Goal: Navigation & Orientation: Find specific page/section

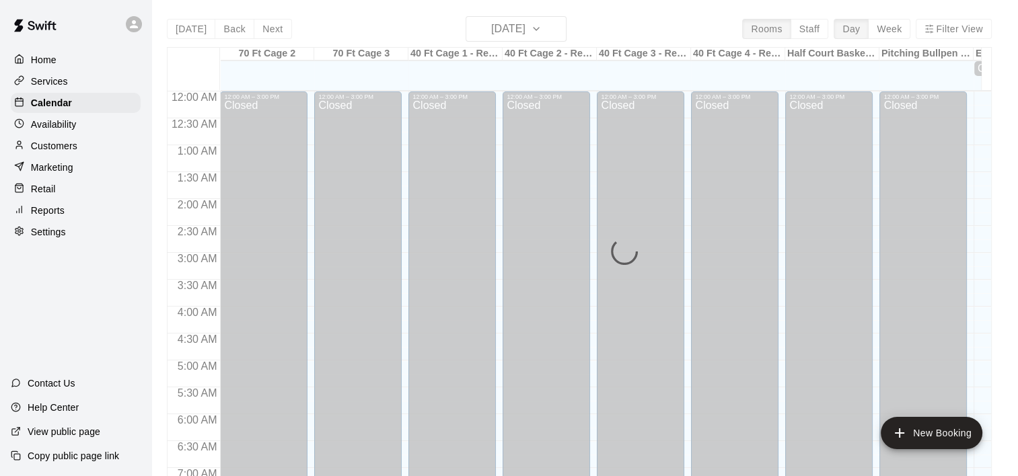
scroll to position [703, 0]
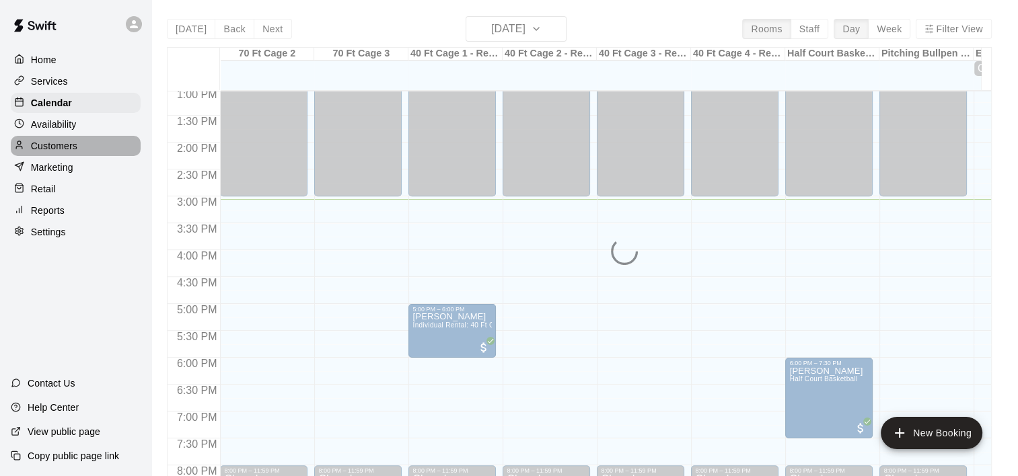
click at [53, 151] on p "Customers" at bounding box center [54, 145] width 46 height 13
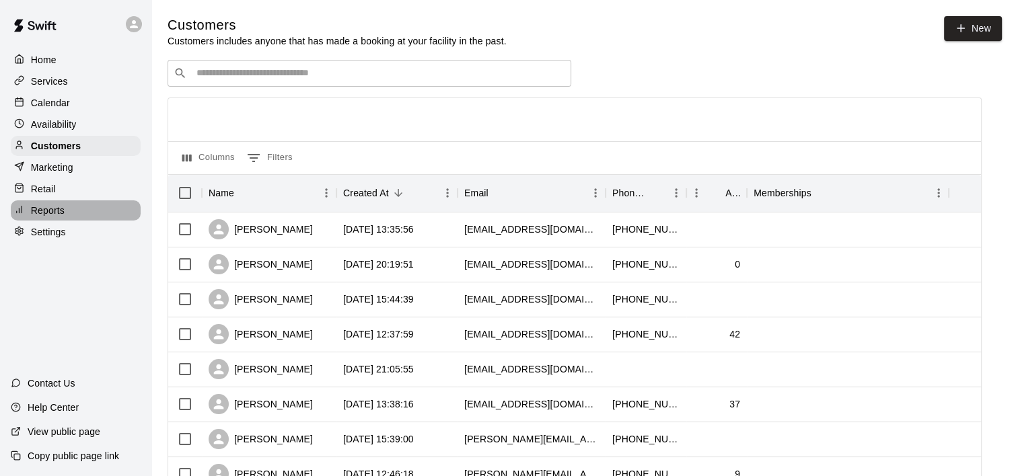
click at [44, 217] on p "Reports" at bounding box center [48, 210] width 34 height 13
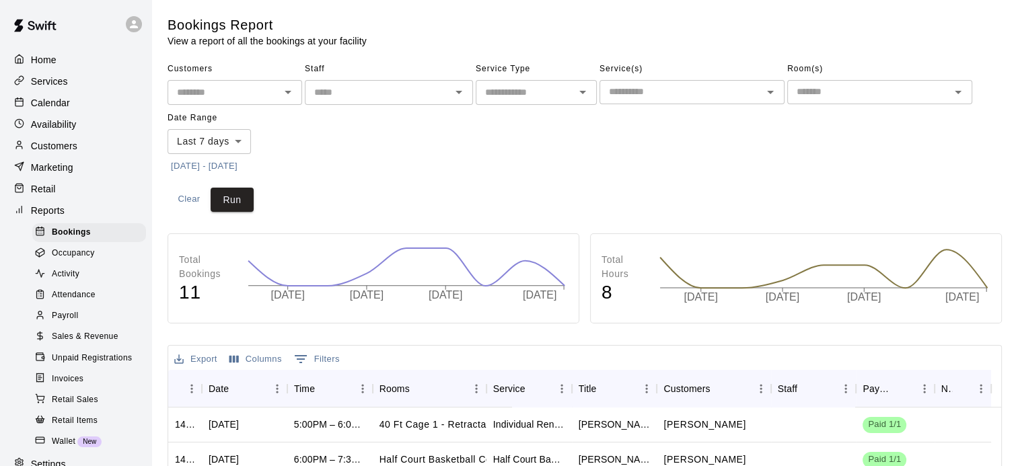
click at [73, 344] on span "Sales & Revenue" at bounding box center [85, 336] width 67 height 13
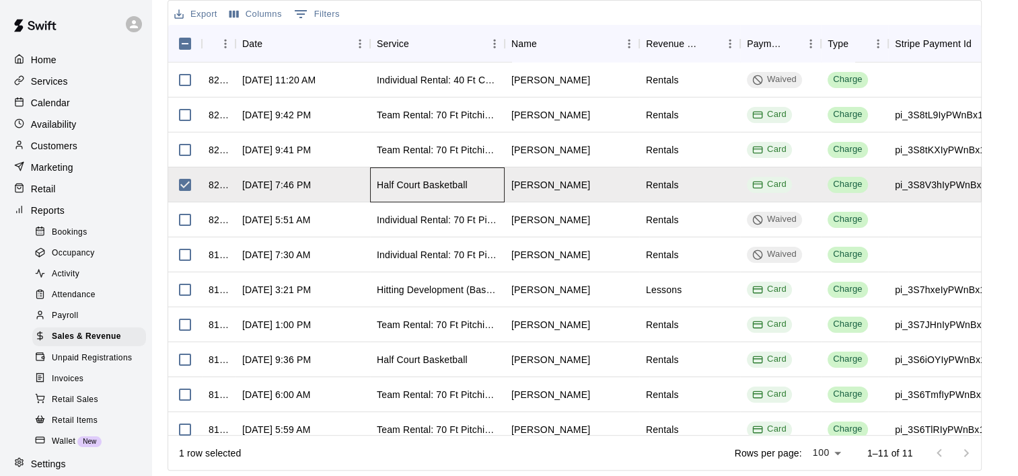
click at [443, 184] on div "Half Court Basketball" at bounding box center [422, 184] width 91 height 13
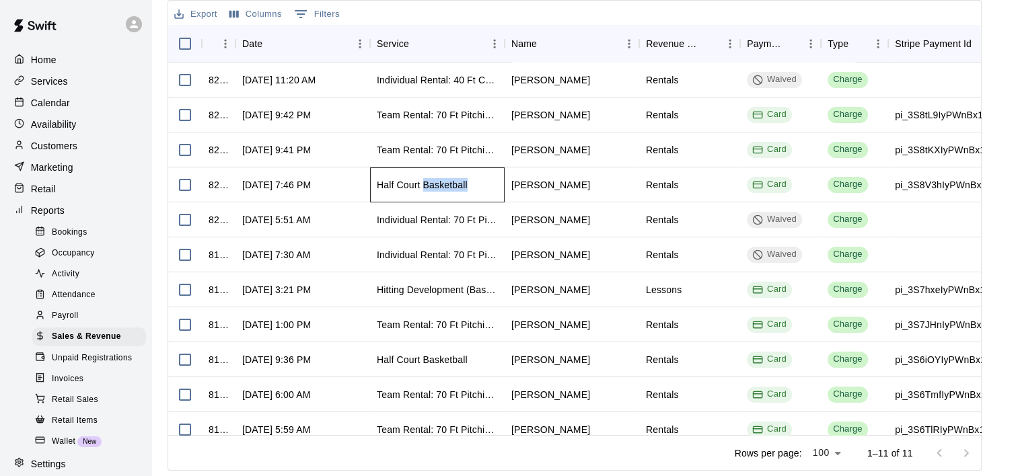
click at [443, 184] on div "Half Court Basketball" at bounding box center [422, 184] width 91 height 13
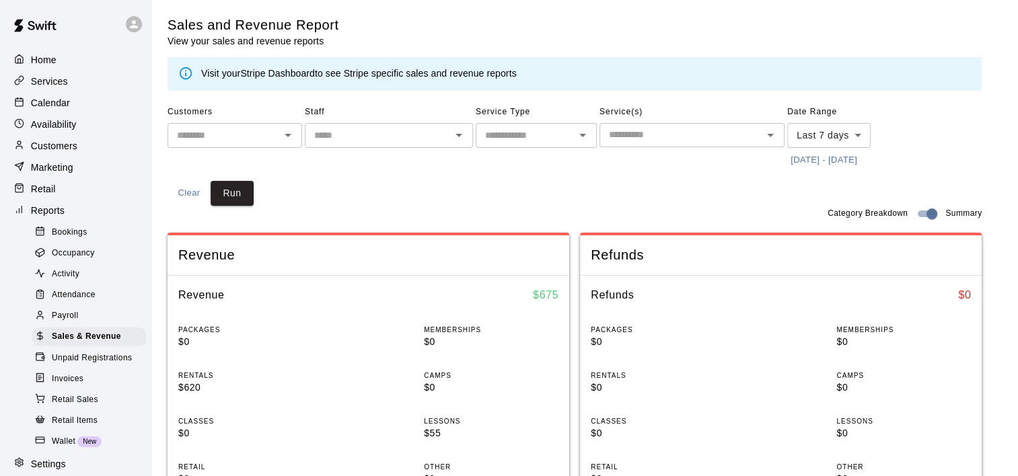
click at [258, 73] on link "Stripe Dashboard" at bounding box center [277, 73] width 75 height 11
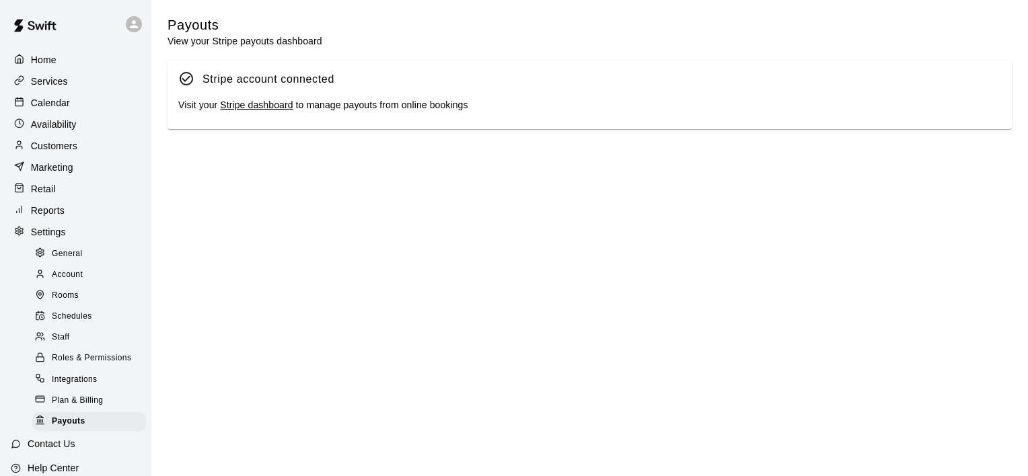
click at [257, 108] on link "Stripe dashboard" at bounding box center [256, 105] width 73 height 11
